Goal: Task Accomplishment & Management: Manage account settings

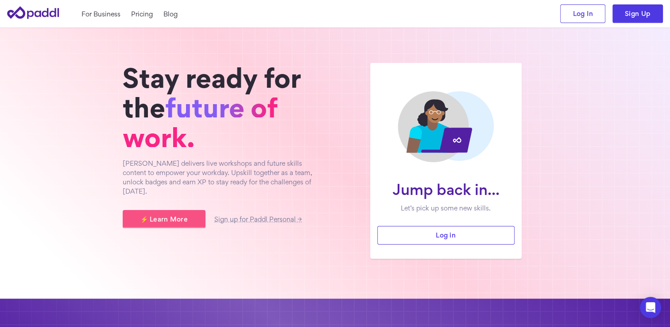
click at [188, 270] on section "Jump back in... Let’s pick up some new skills. Log in Stay ready for the future…" at bounding box center [335, 162] width 670 height 271
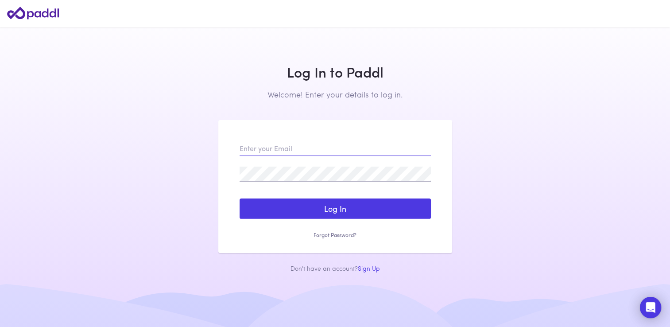
click at [301, 155] on input "email" at bounding box center [335, 148] width 191 height 15
type input "[EMAIL_ADDRESS][DOMAIN_NAME]"
click at [282, 162] on form "[EMAIL_ADDRESS][DOMAIN_NAME] Log In Sign Up Reset my Password Forgot Password? …" at bounding box center [335, 190] width 191 height 98
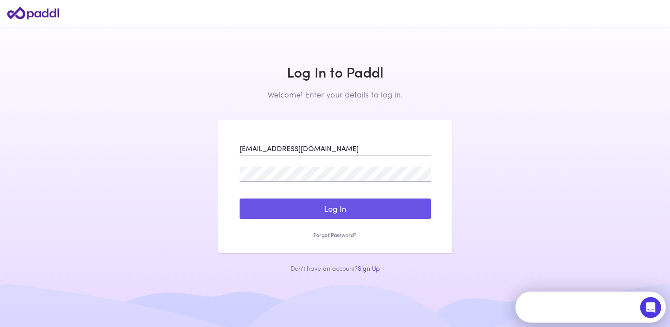
click at [303, 204] on button "Log In" at bounding box center [335, 208] width 191 height 20
